Goal: Task Accomplishment & Management: Manage account settings

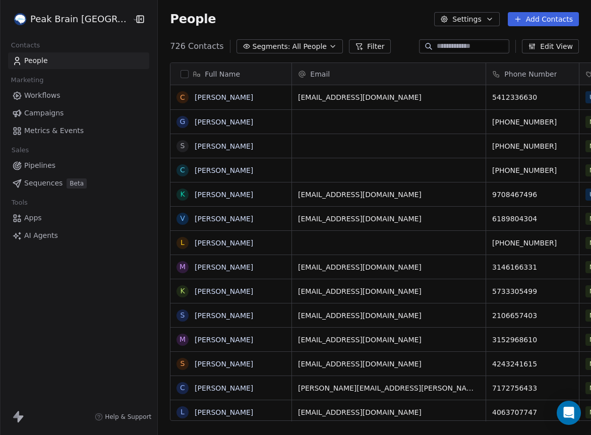
scroll to position [382, 455]
click at [91, 22] on html "Peak Brain [GEOGRAPHIC_DATA] Contacts People Marketing Workflows Campaigns Metr…" at bounding box center [295, 217] width 591 height 435
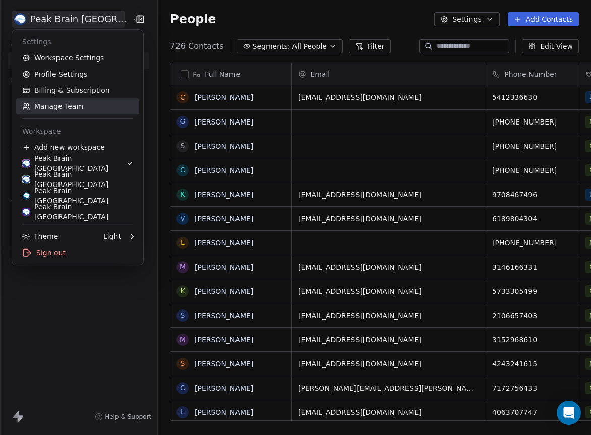
click at [61, 101] on link "Manage Team" at bounding box center [77, 106] width 123 height 16
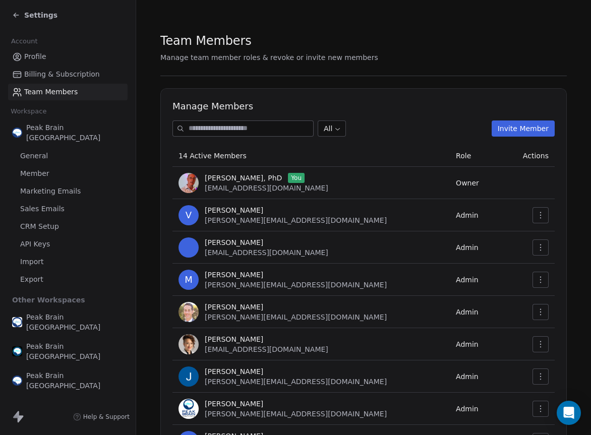
click at [531, 131] on button "Invite Member" at bounding box center [523, 129] width 63 height 16
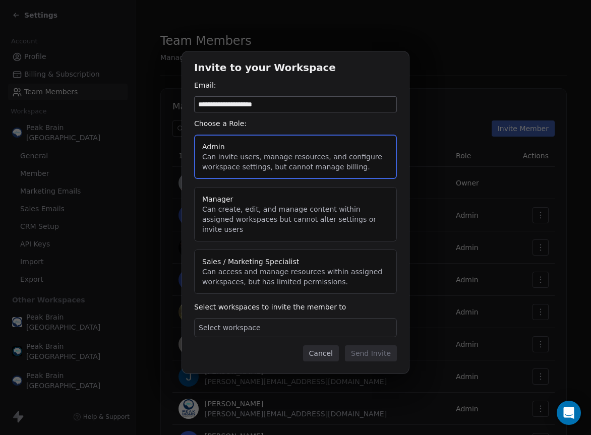
type input "**********"
click at [256, 318] on div "Select workspace" at bounding box center [295, 327] width 203 height 19
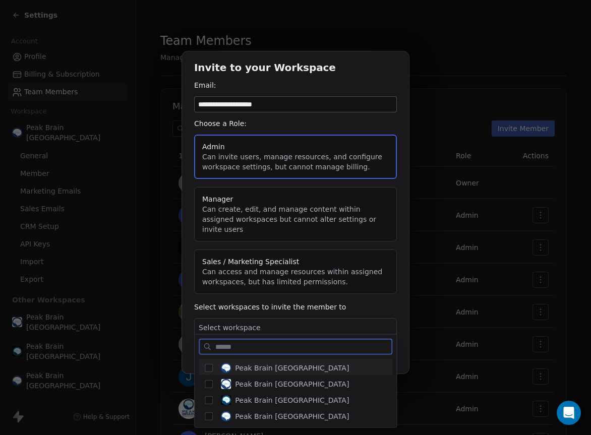
click at [209, 370] on button "Suggestions" at bounding box center [209, 368] width 8 height 8
click at [210, 383] on button "Suggestions" at bounding box center [209, 384] width 8 height 8
click at [210, 397] on button "Suggestions" at bounding box center [209, 401] width 8 height 8
click at [210, 411] on div "Peak Brain [GEOGRAPHIC_DATA]" at bounding box center [296, 416] width 194 height 16
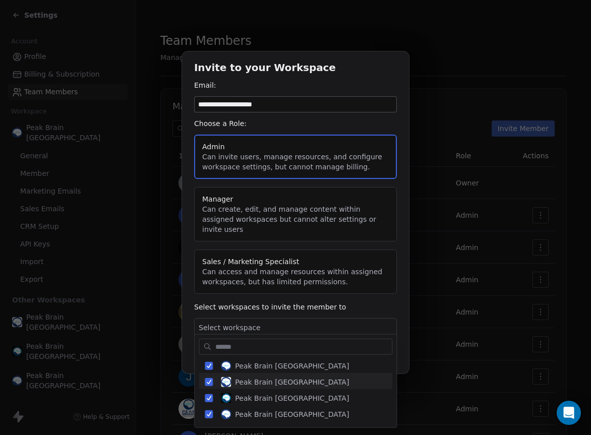
click at [244, 307] on div "**********" at bounding box center [295, 217] width 591 height 365
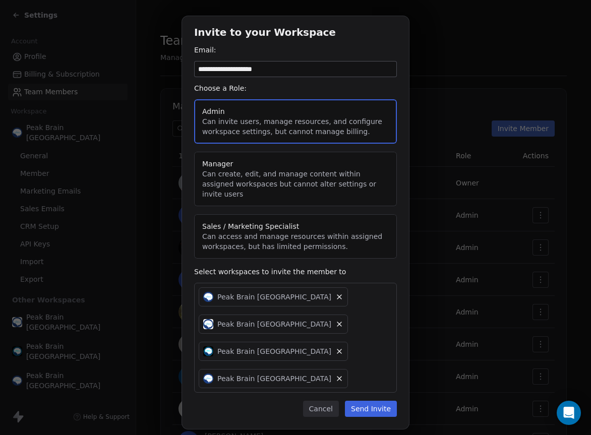
click at [254, 135] on button "Admin Can invite users, manage resources, and configure workspace settings, but…" at bounding box center [295, 121] width 203 height 44
click at [368, 401] on button "Send Invite" at bounding box center [371, 409] width 52 height 16
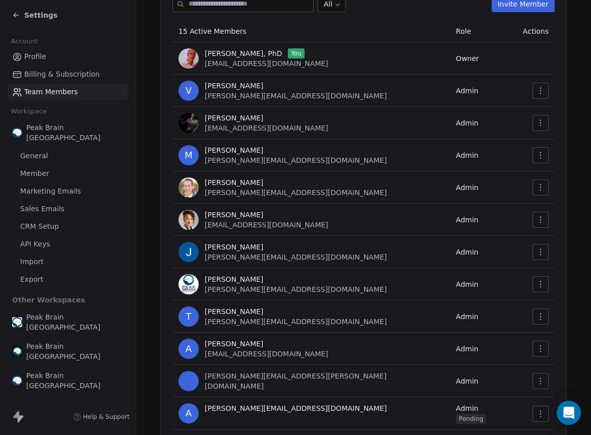
scroll to position [0, 0]
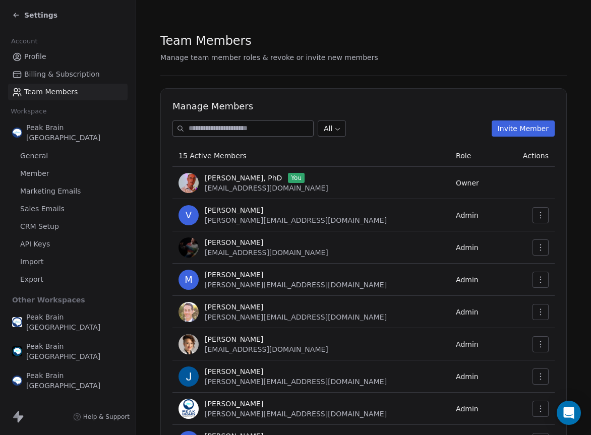
click at [145, 135] on section "Team Members Manage team member roles & revoke or invite new members Manage Mem…" at bounding box center [363, 348] width 455 height 697
